Goal: Information Seeking & Learning: Learn about a topic

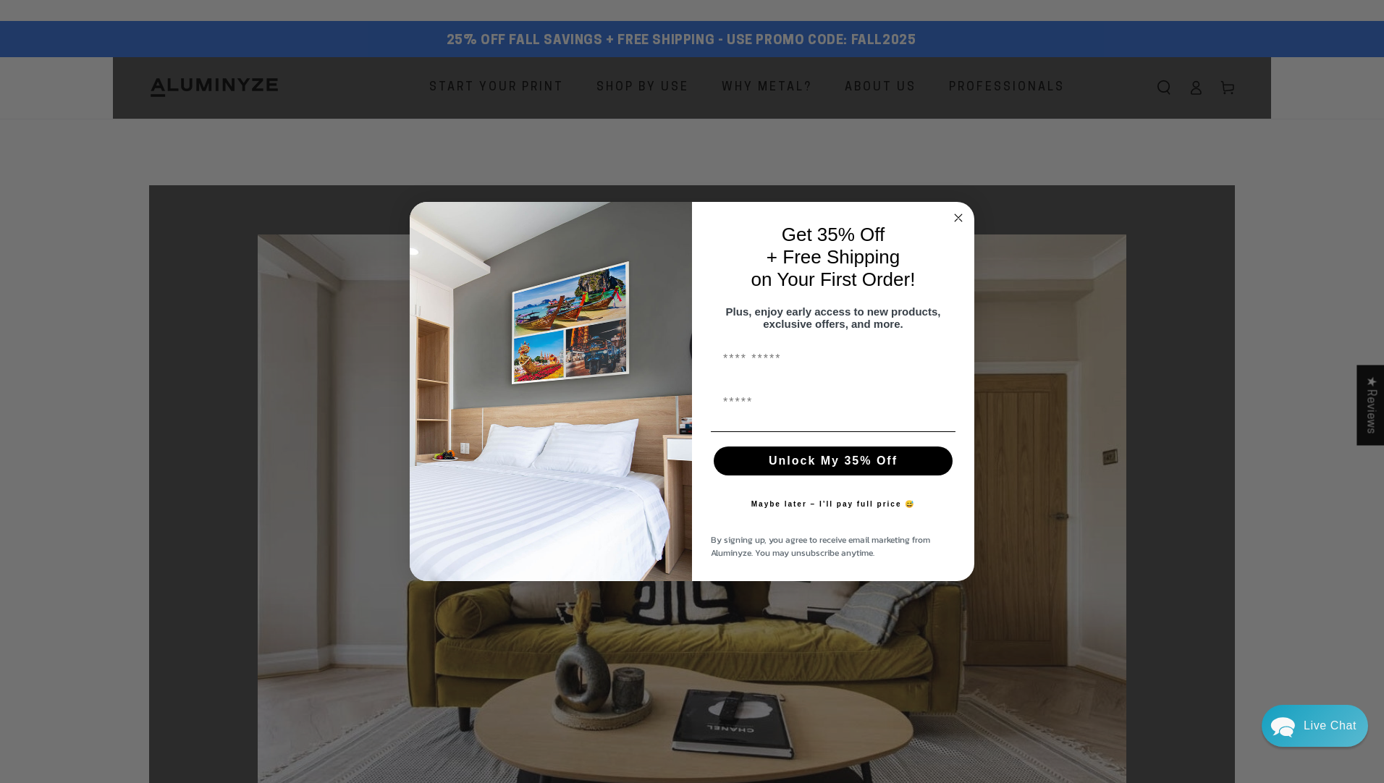
click at [958, 213] on circle "Close dialog" at bounding box center [958, 218] width 17 height 17
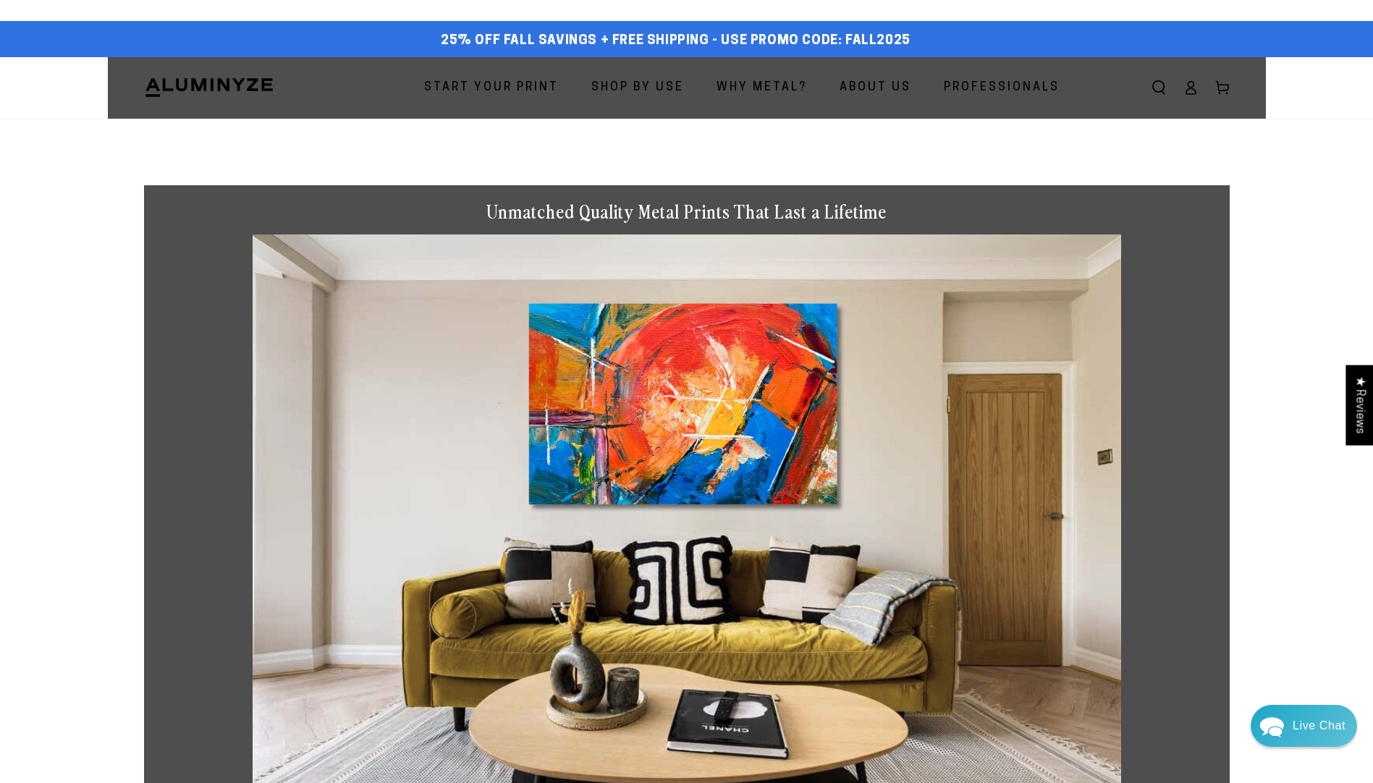
click at [761, 85] on span "Why Metal?" at bounding box center [761, 87] width 90 height 21
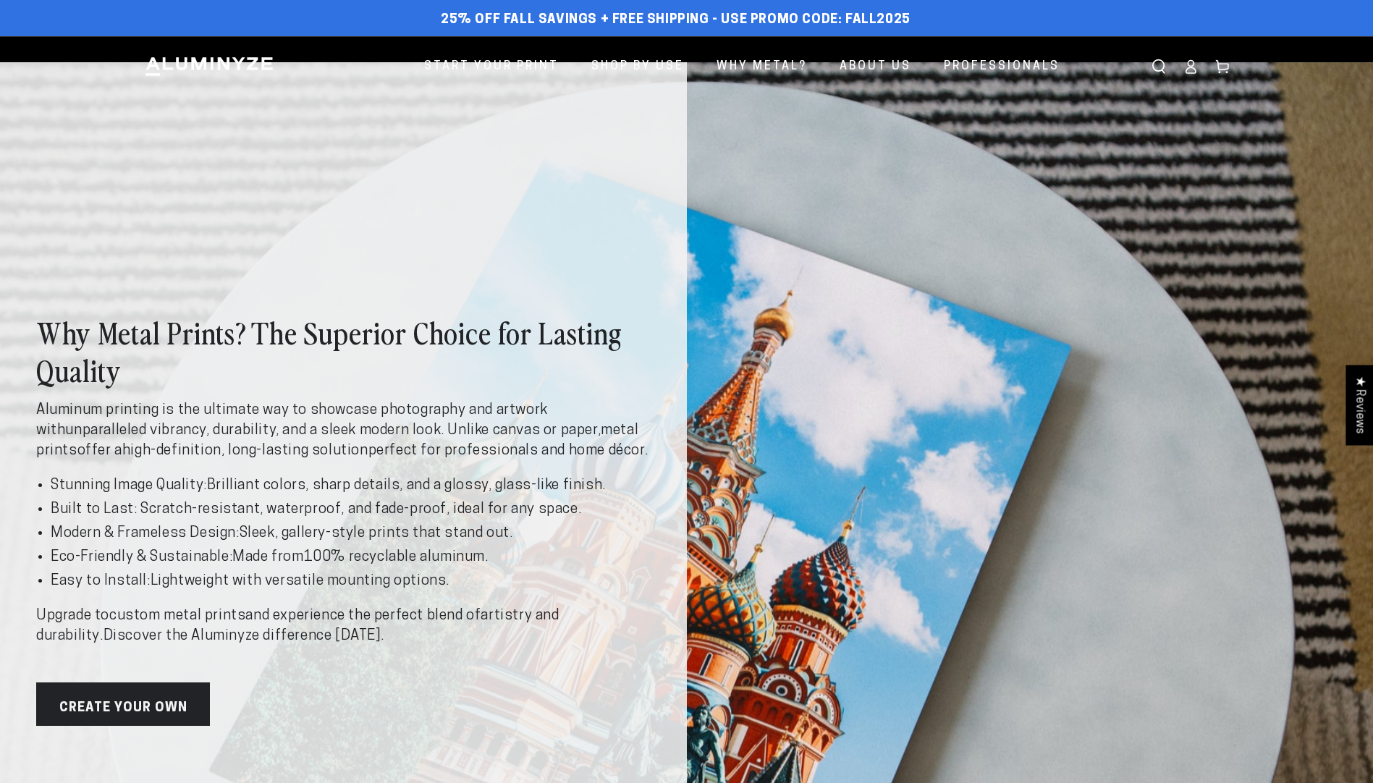
click at [811, 158] on div "Why Metal Prints? The Superior Choice for Lasting Quality Aluminum printing is …" at bounding box center [686, 519] width 1373 height 915
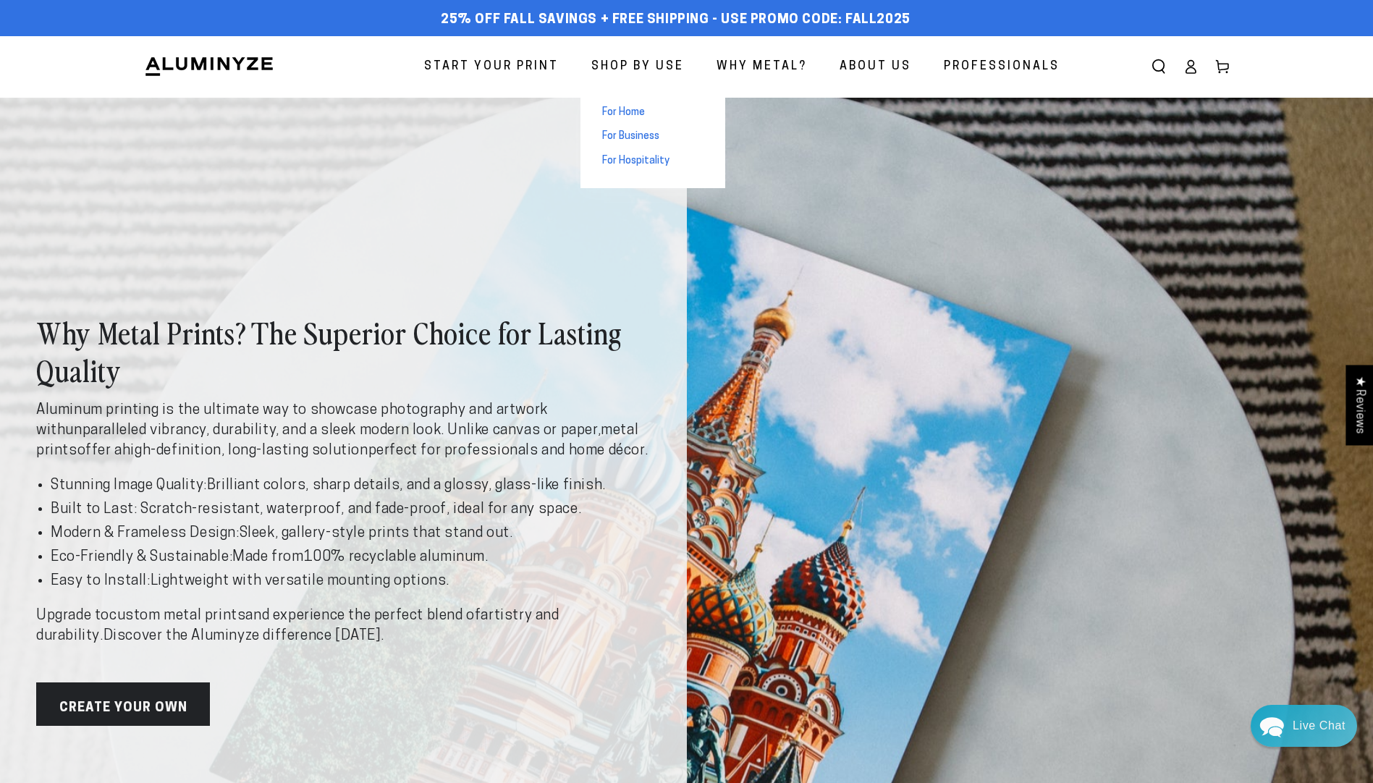
click at [630, 111] on span "For Home" at bounding box center [623, 113] width 43 height 14
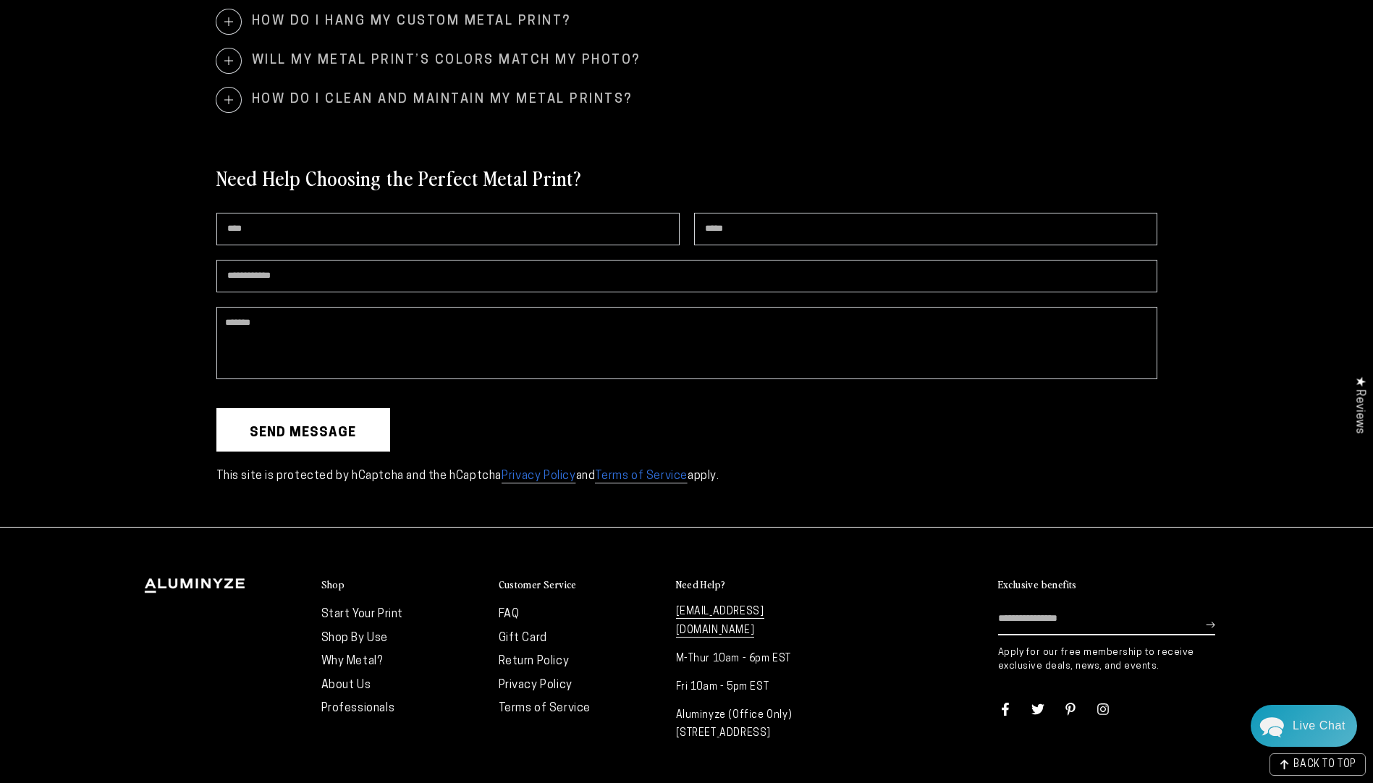
scroll to position [3253, 0]
